Goal: Task Accomplishment & Management: Manage account settings

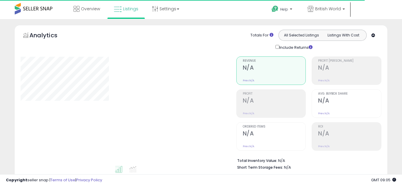
type input "********"
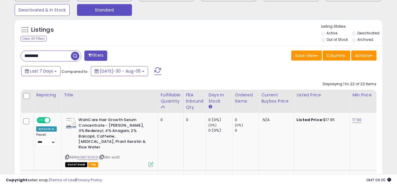
scroll to position [224, 0]
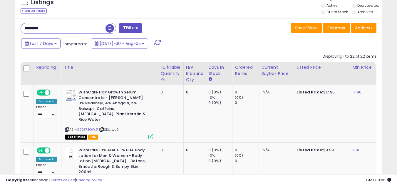
click at [59, 27] on input "********" at bounding box center [63, 28] width 85 height 10
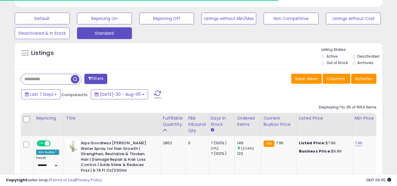
scroll to position [294083, 293990]
click at [155, 66] on div "Listings Active" at bounding box center [199, 55] width 368 height 27
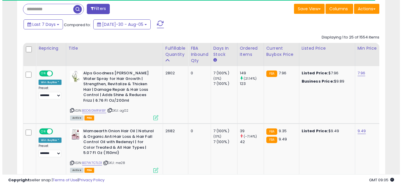
scroll to position [255, 0]
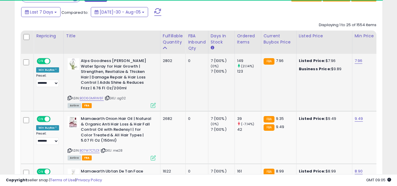
click at [153, 106] on icon at bounding box center [153, 105] width 5 height 5
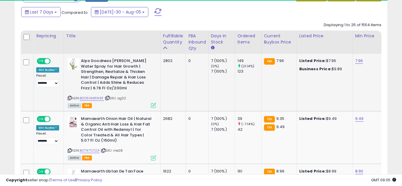
scroll to position [121, 215]
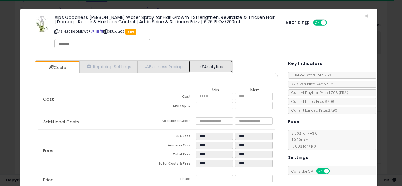
click at [207, 62] on link "Analytics" at bounding box center [211, 67] width 44 height 12
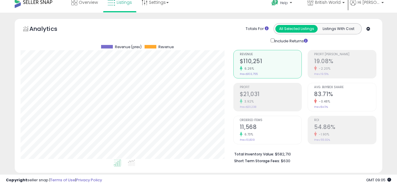
scroll to position [0, 0]
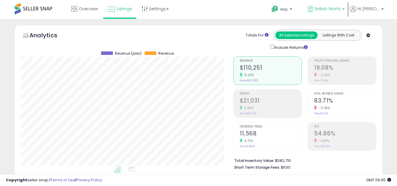
click at [326, 6] on span "British World" at bounding box center [328, 9] width 26 height 6
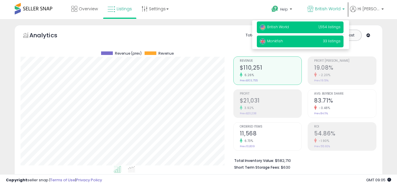
click at [312, 39] on p "Monkfish 33 listings" at bounding box center [300, 42] width 87 height 12
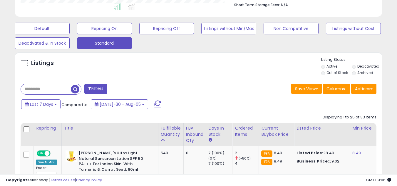
scroll to position [121, 213]
click at [264, 72] on div "Listings" at bounding box center [199, 67] width 368 height 20
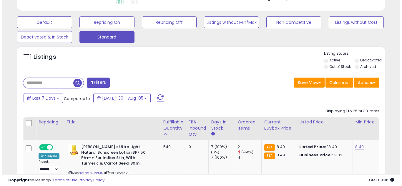
scroll to position [177, 0]
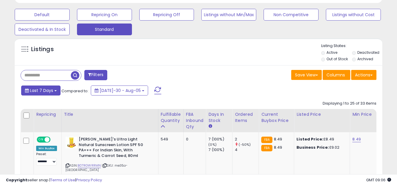
click at [50, 88] on span "Last 7 Days" at bounding box center [41, 91] width 23 height 6
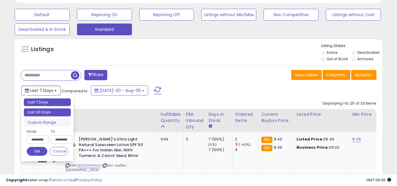
type input "**********"
click at [49, 109] on li "Last 30 Days" at bounding box center [47, 113] width 47 height 8
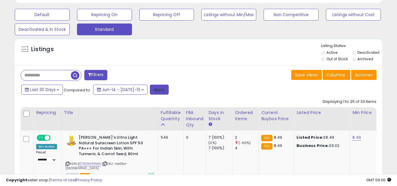
click at [150, 89] on button "Apply" at bounding box center [159, 90] width 19 height 10
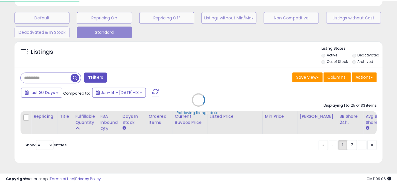
scroll to position [121, 215]
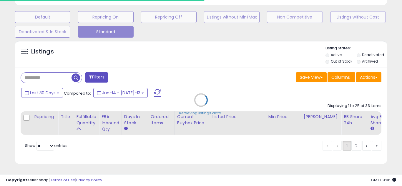
click at [221, 86] on div "Retrieving listings data.." at bounding box center [200, 105] width 381 height 134
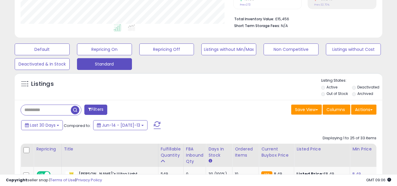
scroll to position [153, 0]
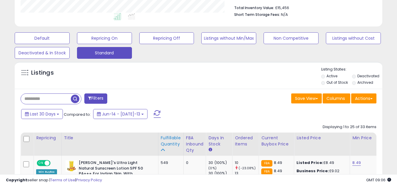
click at [175, 137] on div "Fulfillable Quantity" at bounding box center [171, 141] width 20 height 12
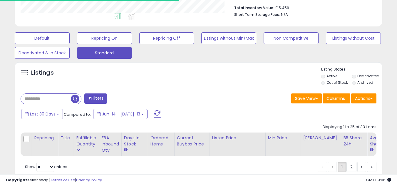
click at [197, 103] on div "Filters" at bounding box center [107, 100] width 183 height 12
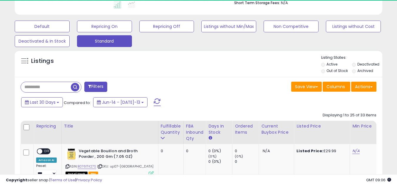
scroll to position [224, 0]
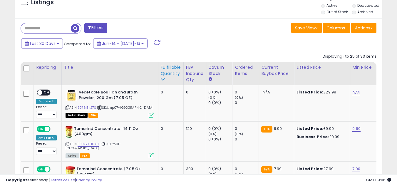
click at [172, 73] on div "Fulfillable Quantity" at bounding box center [171, 70] width 20 height 12
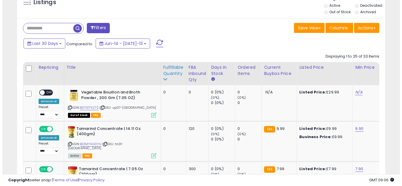
scroll to position [179, 0]
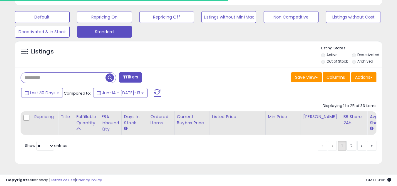
click at [65, 76] on input "text" at bounding box center [63, 78] width 85 height 10
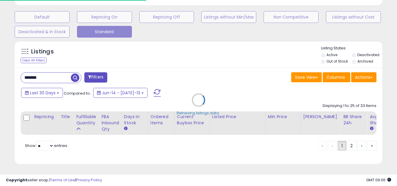
scroll to position [294083, 293990]
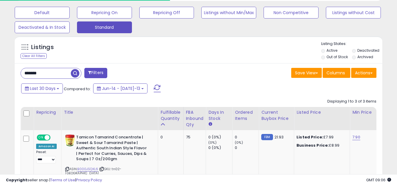
click at [171, 66] on div "******* Filters Save View Save As New View Update Current View" at bounding box center [199, 177] width 368 height 228
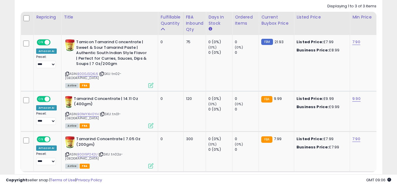
scroll to position [273, 0]
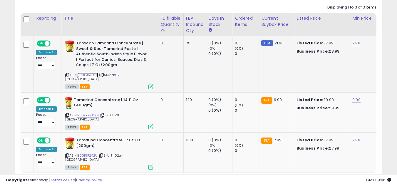
click at [91, 74] on link "B000JSQKL6" at bounding box center [87, 75] width 21 height 5
click at [94, 113] on link "B01MYXH0YH" at bounding box center [87, 115] width 21 height 5
click at [93, 153] on link "B00I9P242U" at bounding box center [87, 155] width 20 height 5
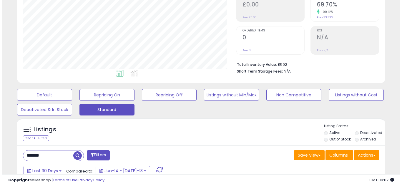
scroll to position [108, 0]
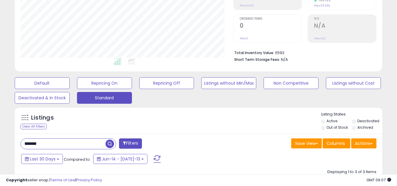
click at [51, 143] on input "*******" at bounding box center [63, 144] width 85 height 10
type input "**********"
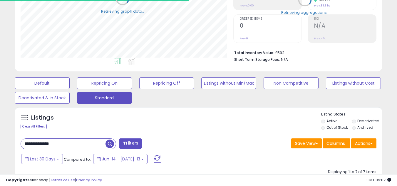
scroll to position [294083, 293990]
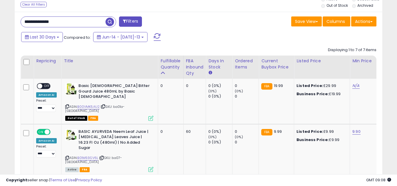
scroll to position [226, 0]
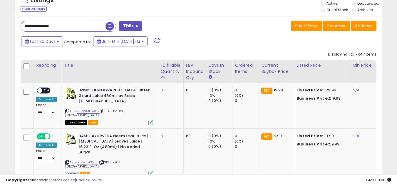
click at [95, 26] on input "**********" at bounding box center [63, 26] width 85 height 10
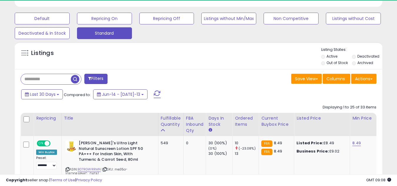
scroll to position [121, 213]
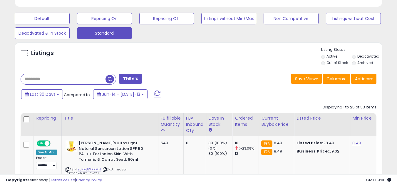
click at [199, 90] on div "Last 30 Days Compared to: Jun-14 - Jul-13" at bounding box center [153, 95] width 267 height 13
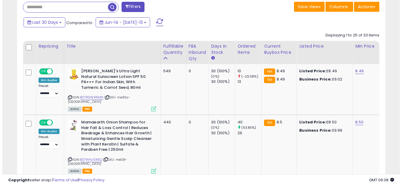
scroll to position [255, 0]
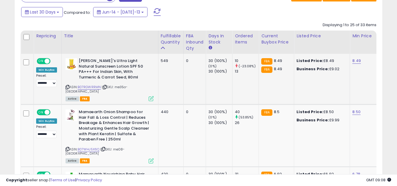
click at [153, 96] on icon at bounding box center [151, 98] width 5 height 5
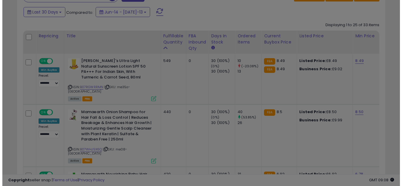
scroll to position [121, 215]
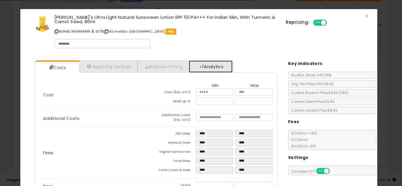
click at [221, 66] on link "Analytics" at bounding box center [211, 67] width 44 height 12
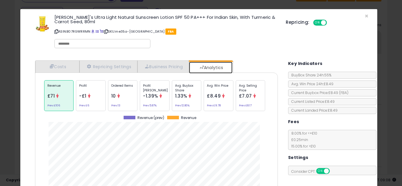
scroll to position [181, 252]
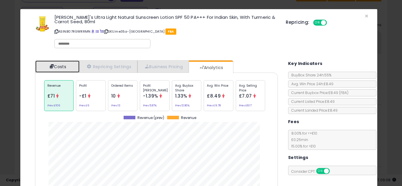
click at [69, 64] on link "Costs" at bounding box center [57, 67] width 44 height 12
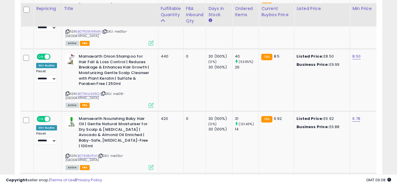
scroll to position [314, 0]
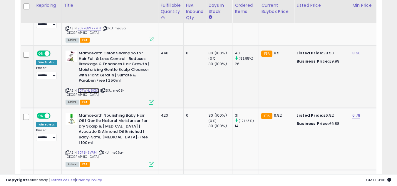
click at [94, 88] on link "B07WHJ5X6Q" at bounding box center [89, 90] width 22 height 5
click at [94, 26] on link "B07RGWRRMN" at bounding box center [90, 28] width 24 height 5
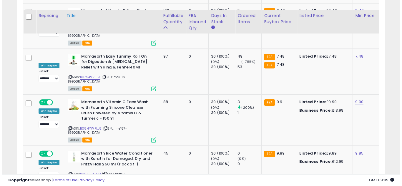
scroll to position [949, 0]
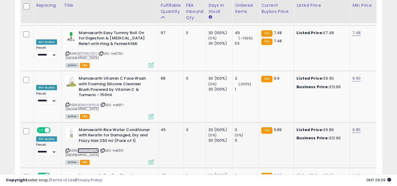
click at [93, 148] on link "B08ZS5HJJM" at bounding box center [88, 150] width 21 height 5
click at [152, 160] on icon at bounding box center [151, 162] width 5 height 5
